Goal: Register for event/course

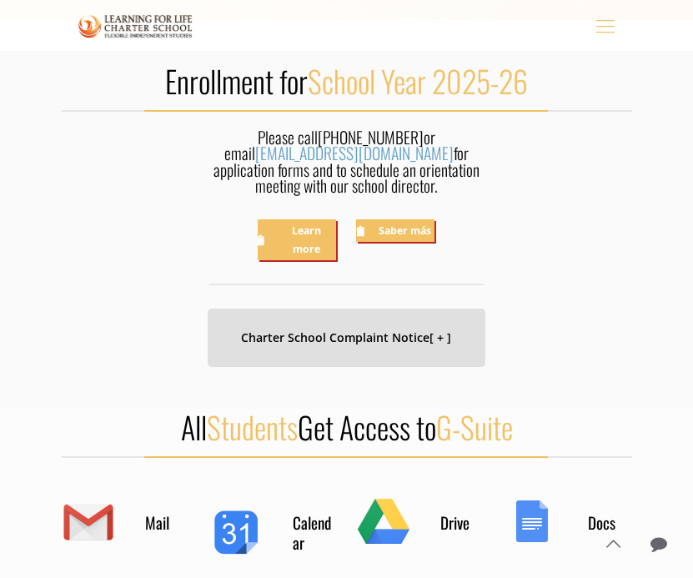
scroll to position [475, 0]
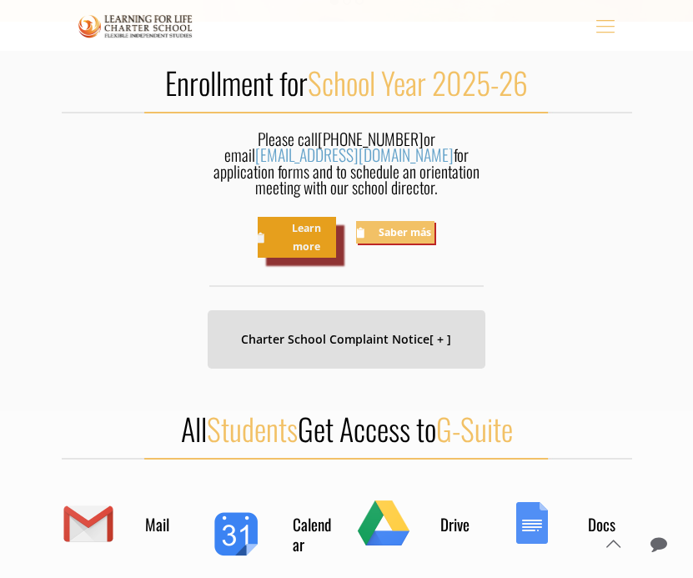
click at [303, 237] on link "Learn more" at bounding box center [297, 237] width 78 height 41
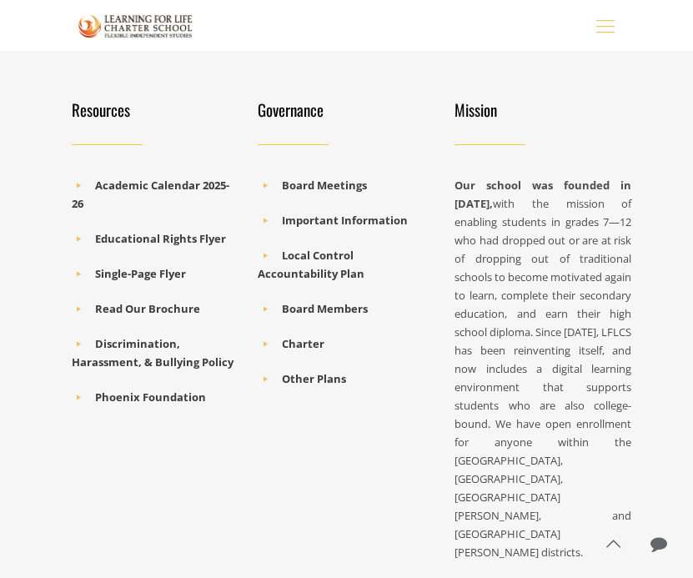
scroll to position [1165, 0]
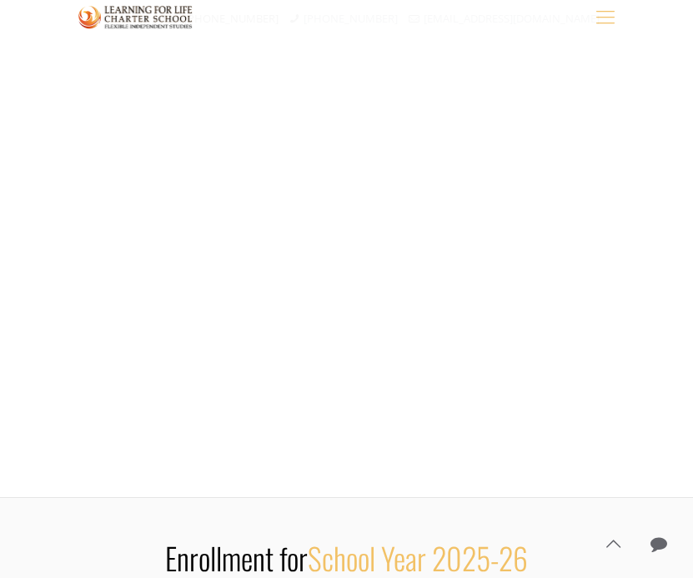
scroll to position [852, 0]
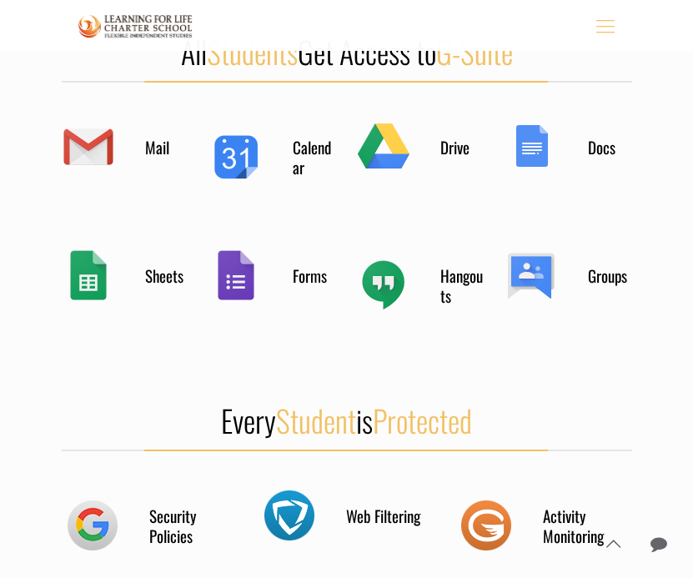
click at [608, 28] on icon "mobile menu" at bounding box center [605, 25] width 26 height 25
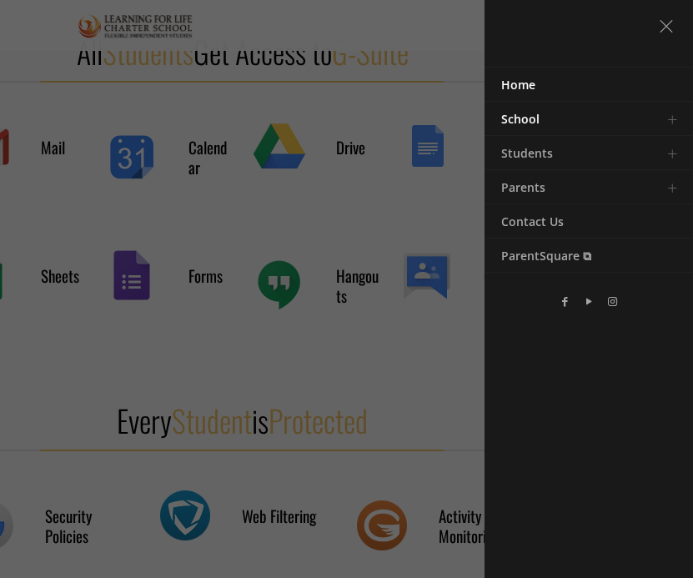
click at [673, 118] on link "Toggle submenu" at bounding box center [671, 118] width 33 height 33
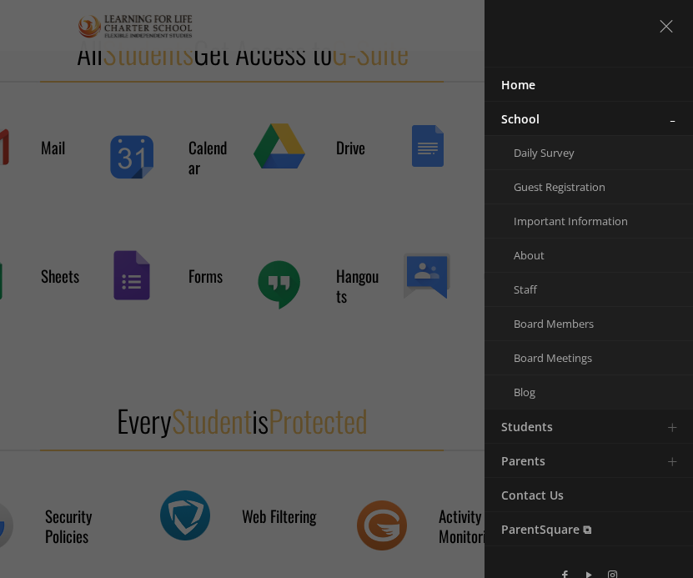
click at [673, 118] on link "Toggle submenu" at bounding box center [671, 118] width 33 height 33
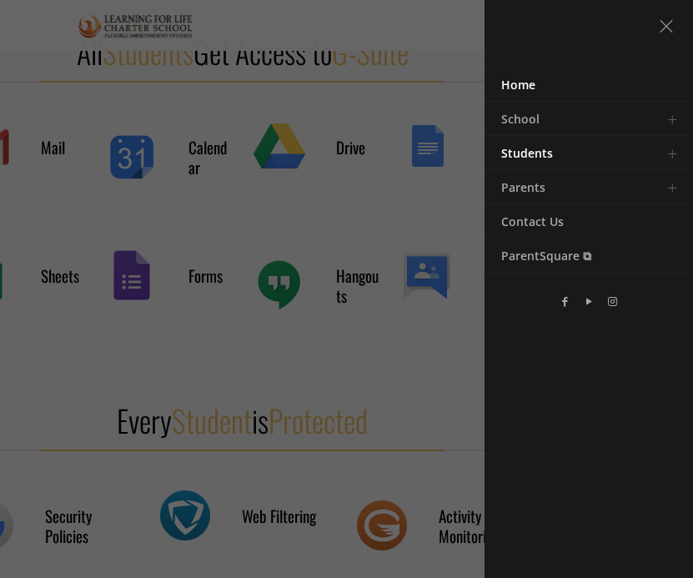
click at [673, 152] on link "Toggle submenu" at bounding box center [671, 152] width 33 height 33
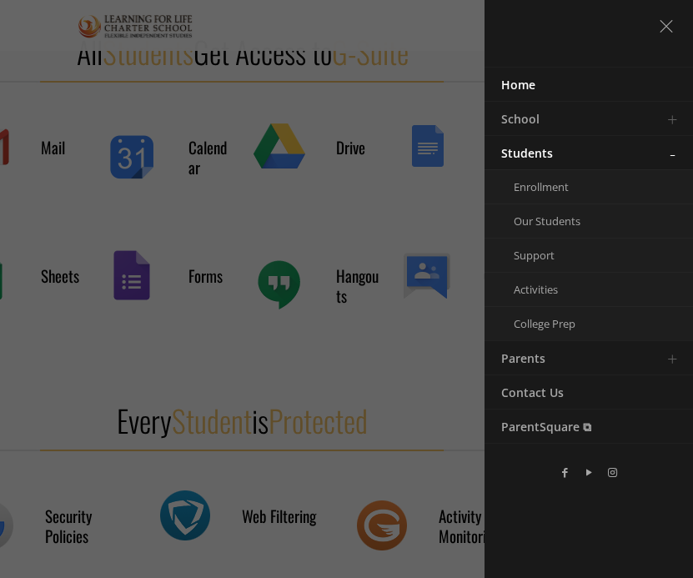
click at [673, 152] on link "Toggle submenu" at bounding box center [671, 152] width 33 height 33
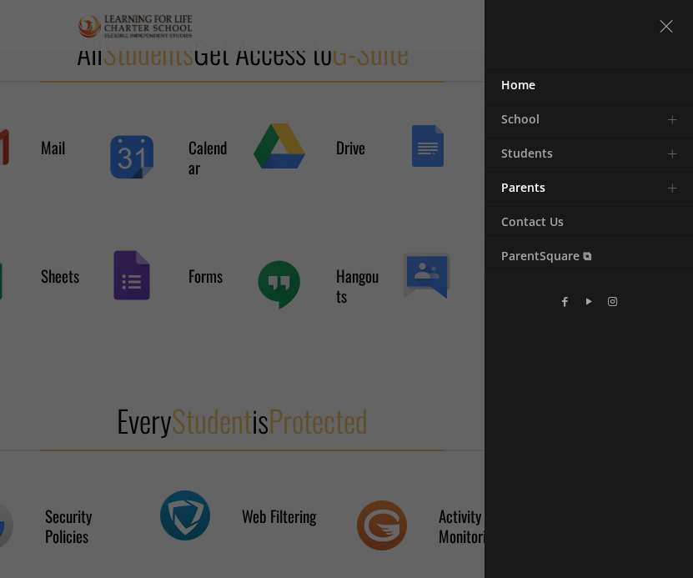
click at [664, 187] on link "Toggle submenu" at bounding box center [671, 186] width 33 height 33
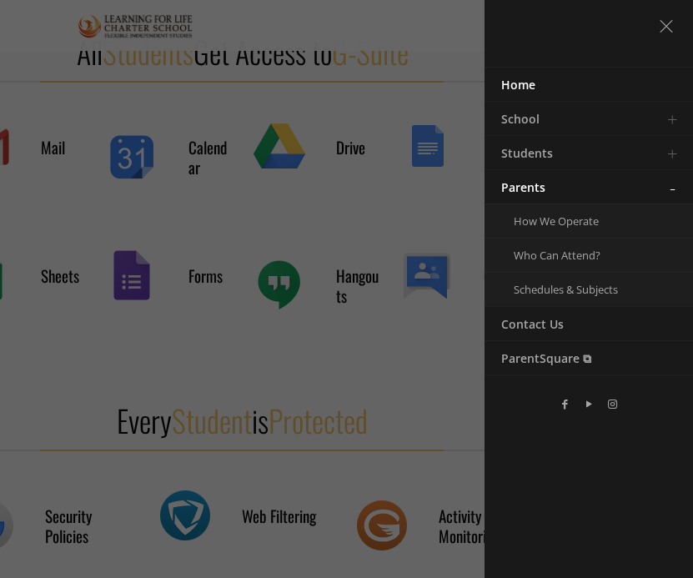
click at [664, 186] on link "Toggle submenu" at bounding box center [671, 186] width 33 height 33
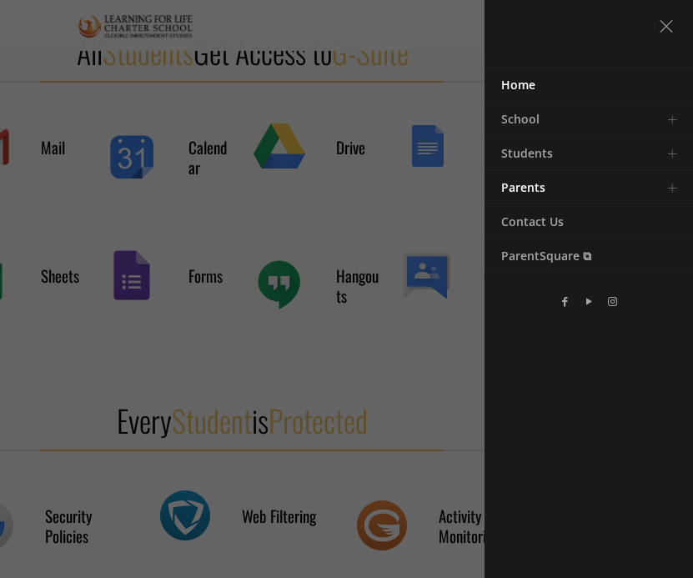
click at [664, 186] on link "Toggle submenu" at bounding box center [671, 186] width 33 height 33
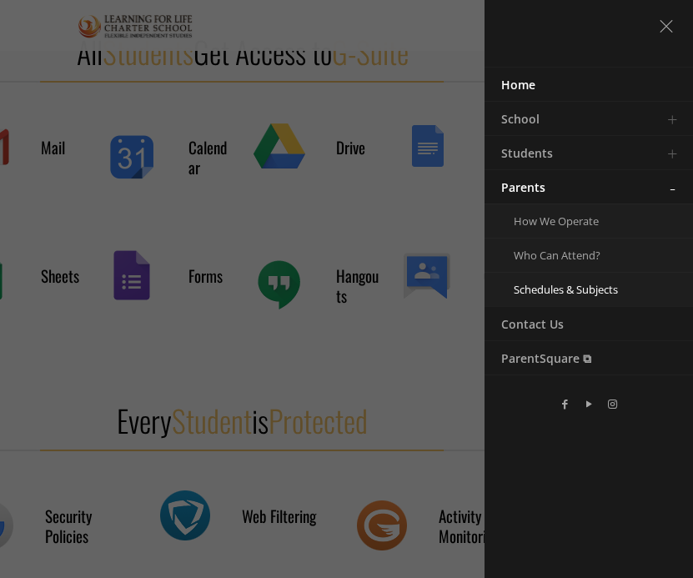
click at [598, 291] on span "Schedules & Subjects" at bounding box center [565, 289] width 104 height 15
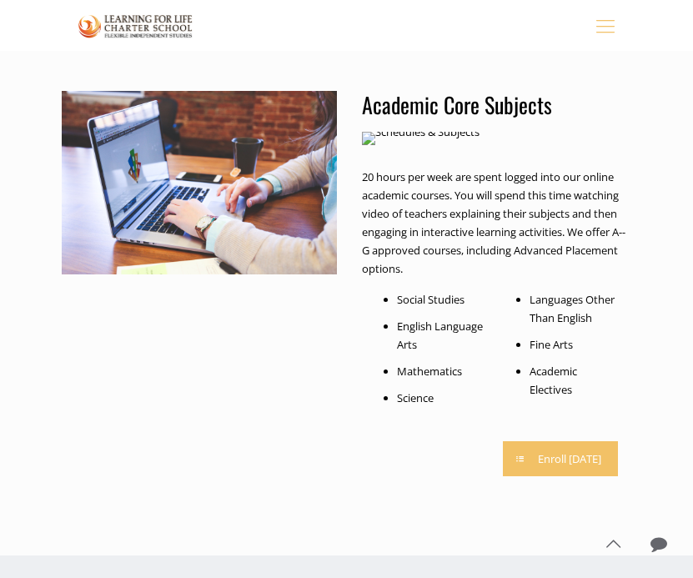
scroll to position [349, 0]
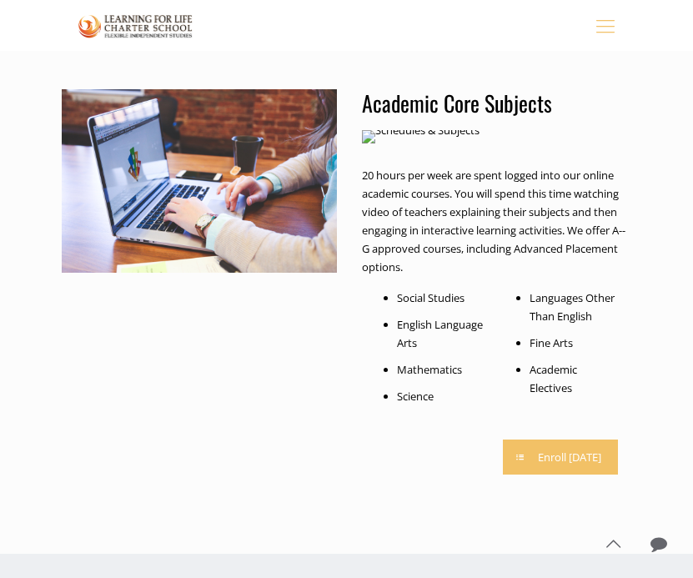
click at [474, 98] on h3 "Academic Core Subjects" at bounding box center [494, 103] width 264 height 28
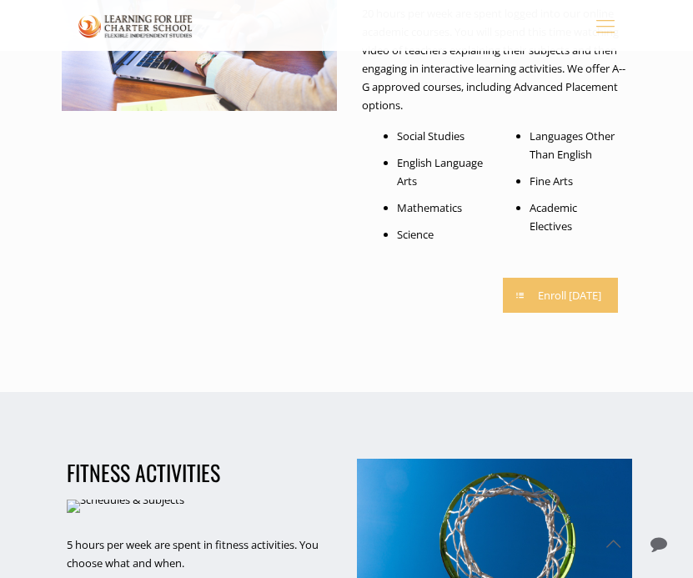
scroll to position [498, 0]
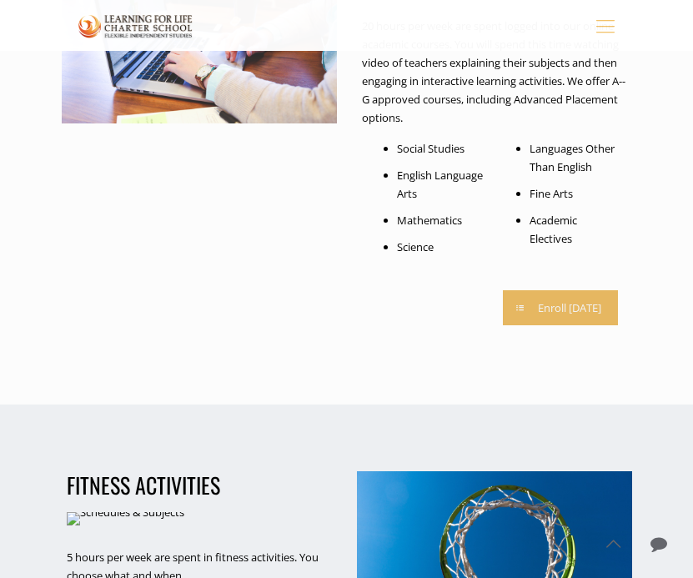
click at [526, 311] on link "Enroll [DATE]" at bounding box center [560, 307] width 115 height 35
